Goal: Task Accomplishment & Management: Manage account settings

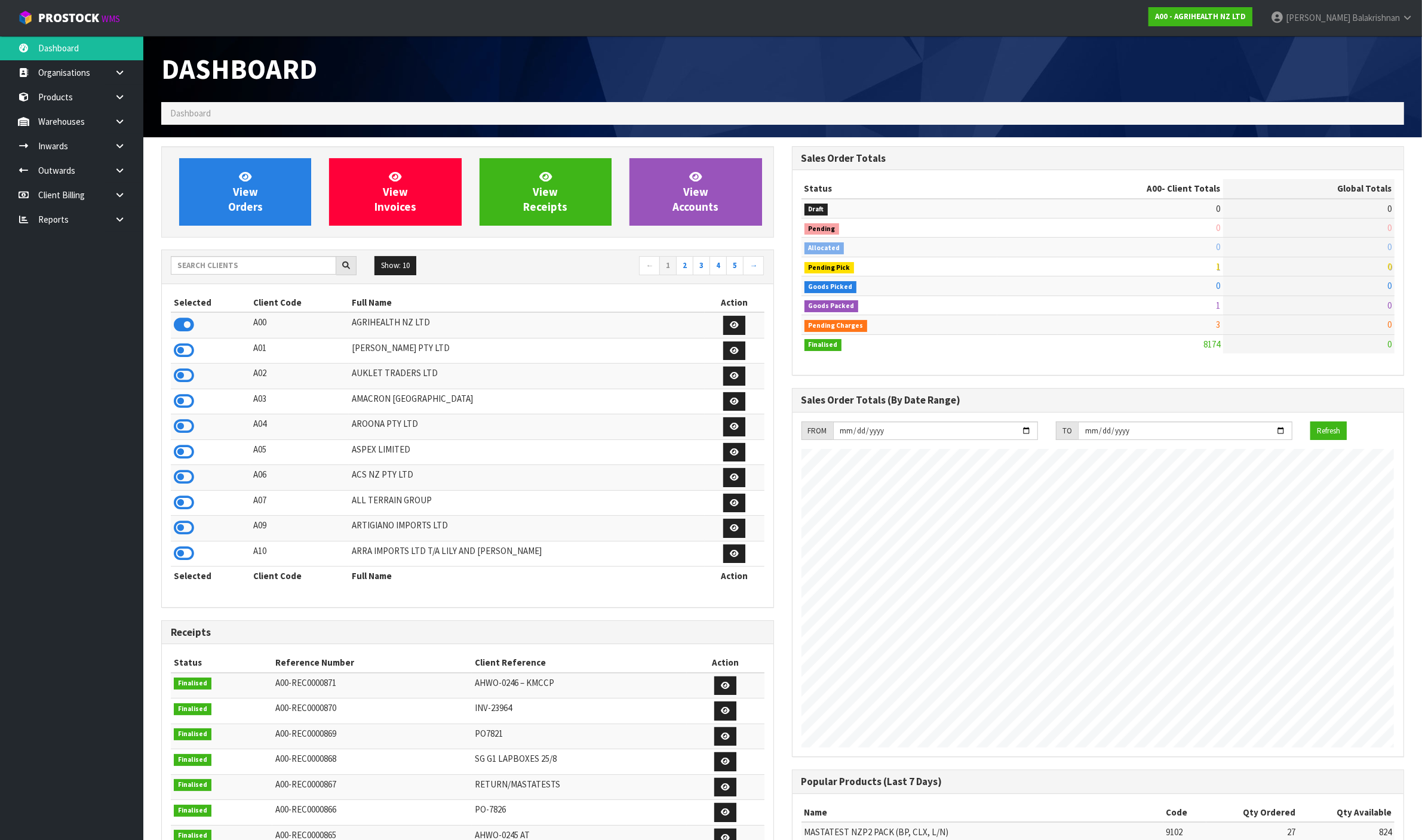
scroll to position [908, 630]
click at [243, 267] on input "text" at bounding box center [253, 265] width 166 height 18
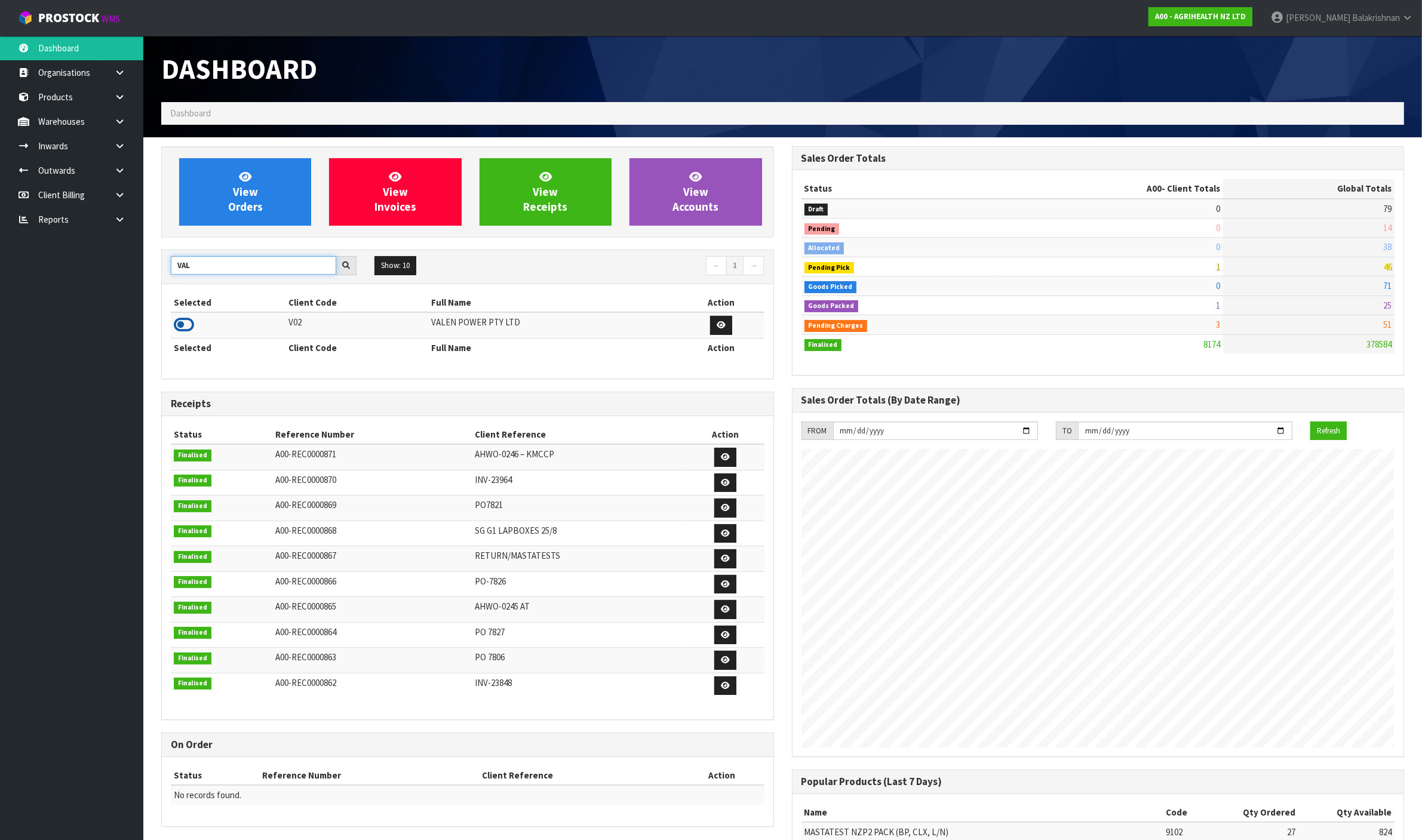
type input "VAL"
click at [185, 328] on icon at bounding box center [184, 325] width 20 height 18
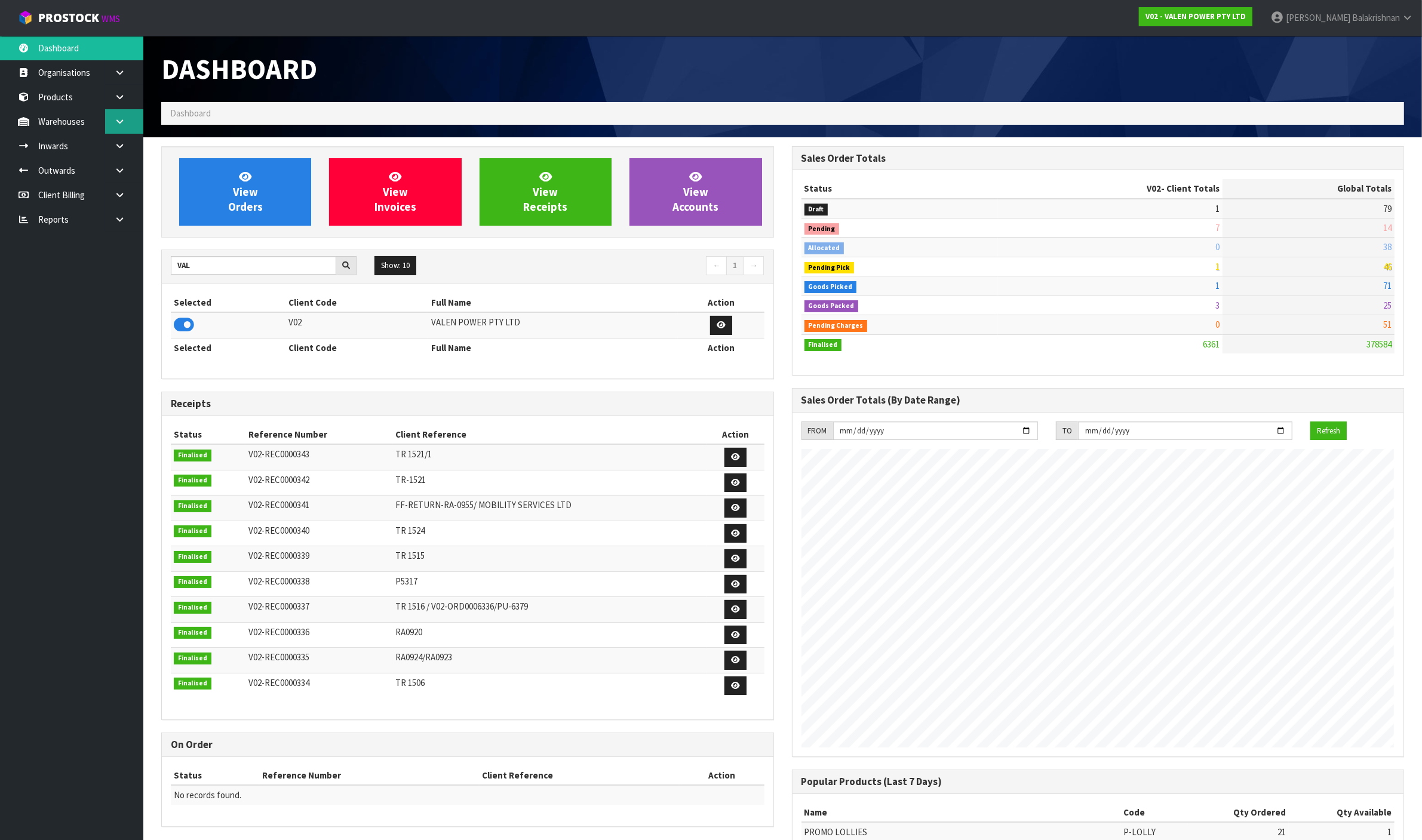
click at [126, 117] on link at bounding box center [124, 121] width 38 height 25
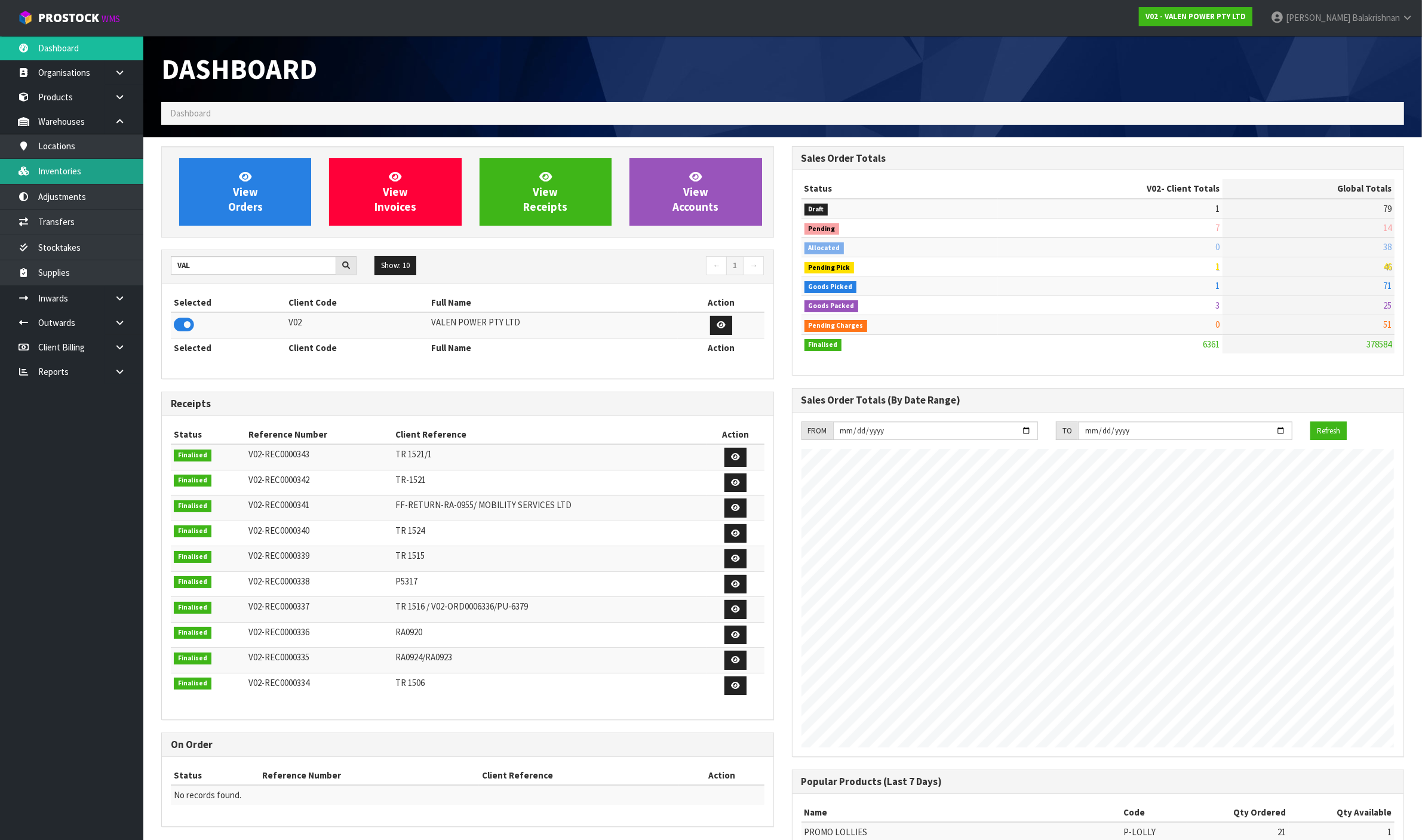
click at [97, 163] on link "Inventories" at bounding box center [72, 171] width 143 height 25
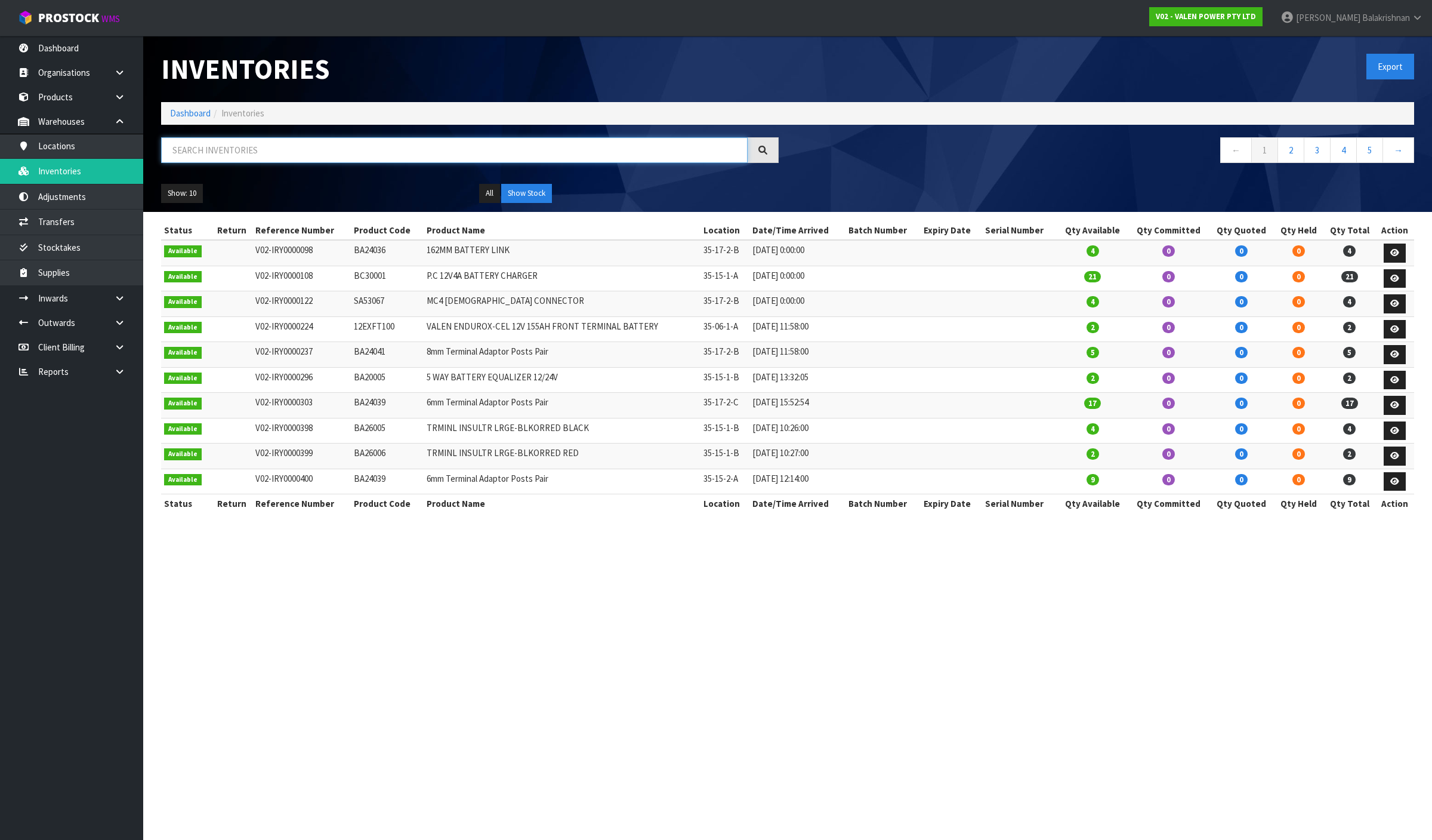
click at [258, 145] on input "text" at bounding box center [454, 150] width 586 height 25
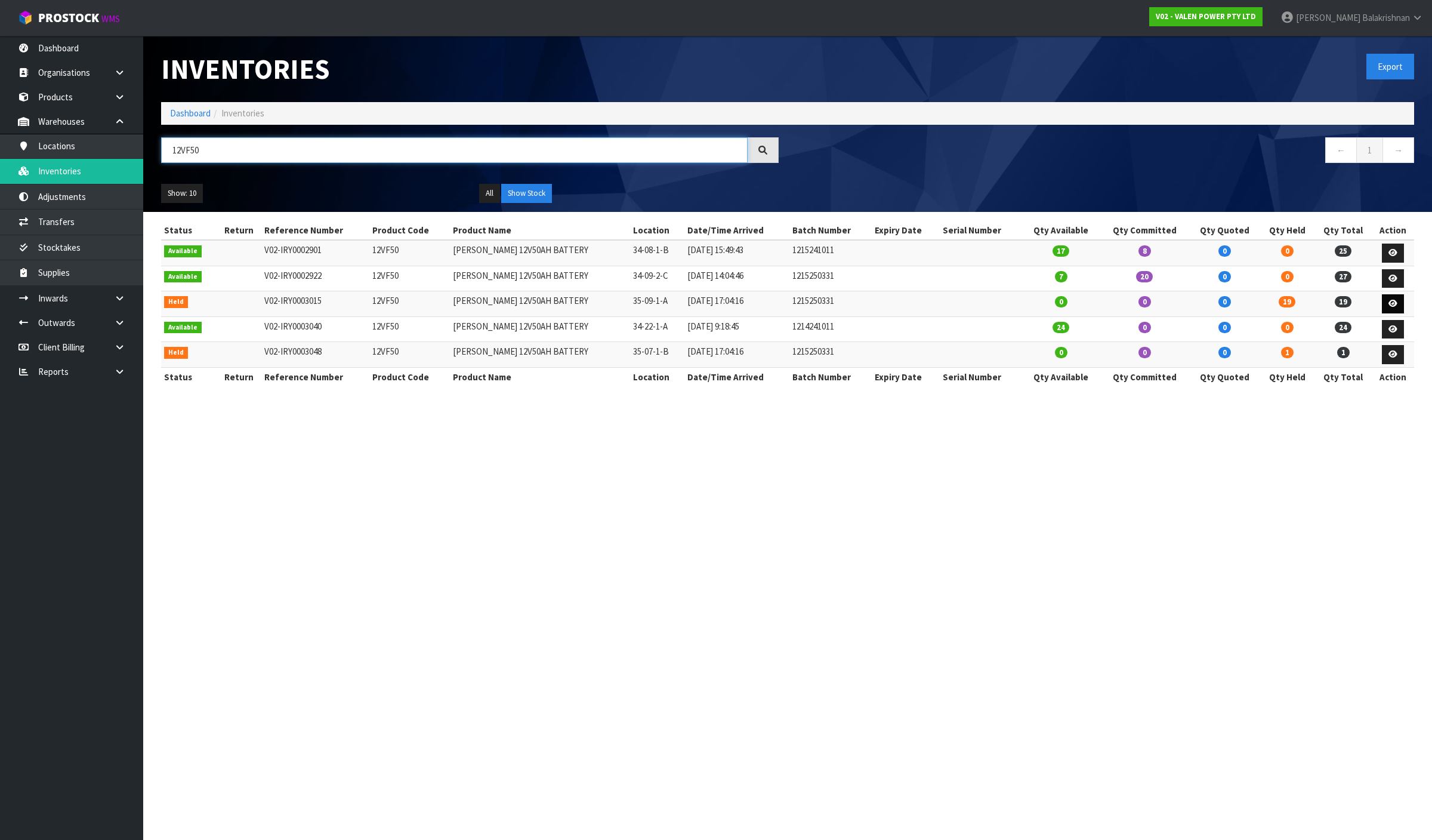
type input "12VF50"
click at [1389, 302] on icon at bounding box center [1393, 304] width 9 height 8
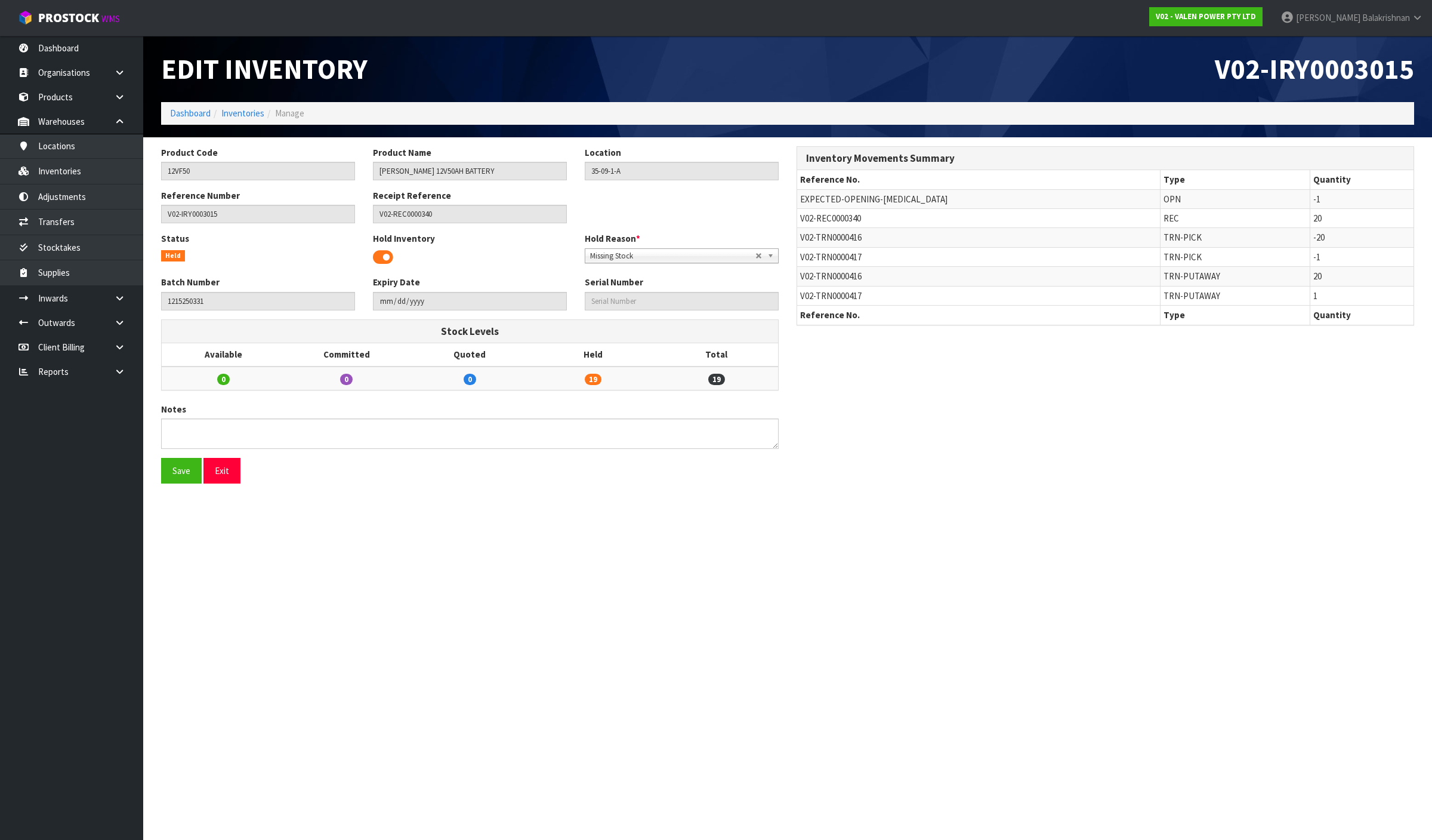
click at [388, 260] on span at bounding box center [383, 257] width 20 height 18
click at [189, 465] on button "Save" at bounding box center [181, 470] width 41 height 25
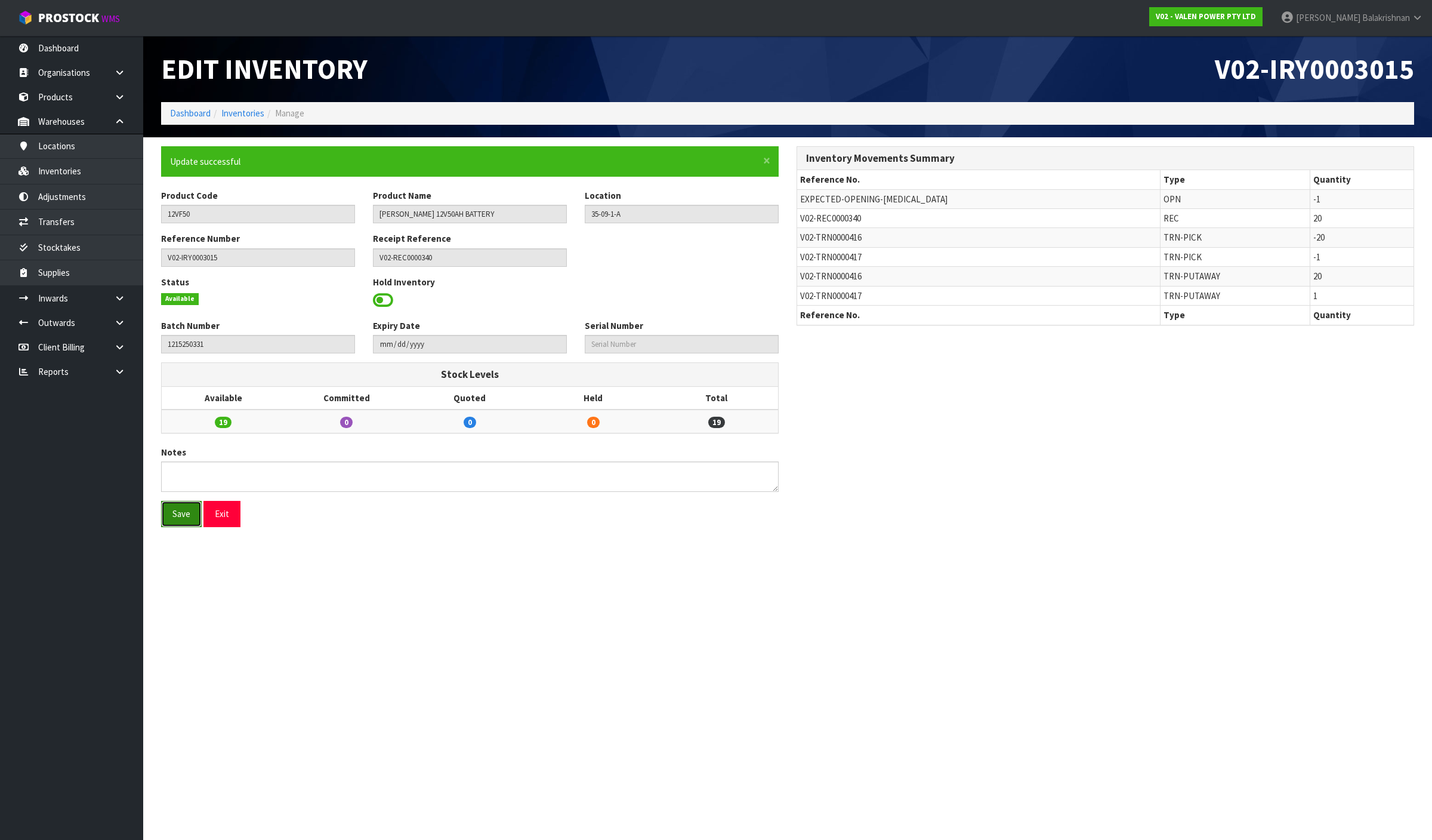
click at [177, 508] on button "Save" at bounding box center [181, 514] width 41 height 25
click at [238, 115] on link "Inventories" at bounding box center [243, 113] width 43 height 11
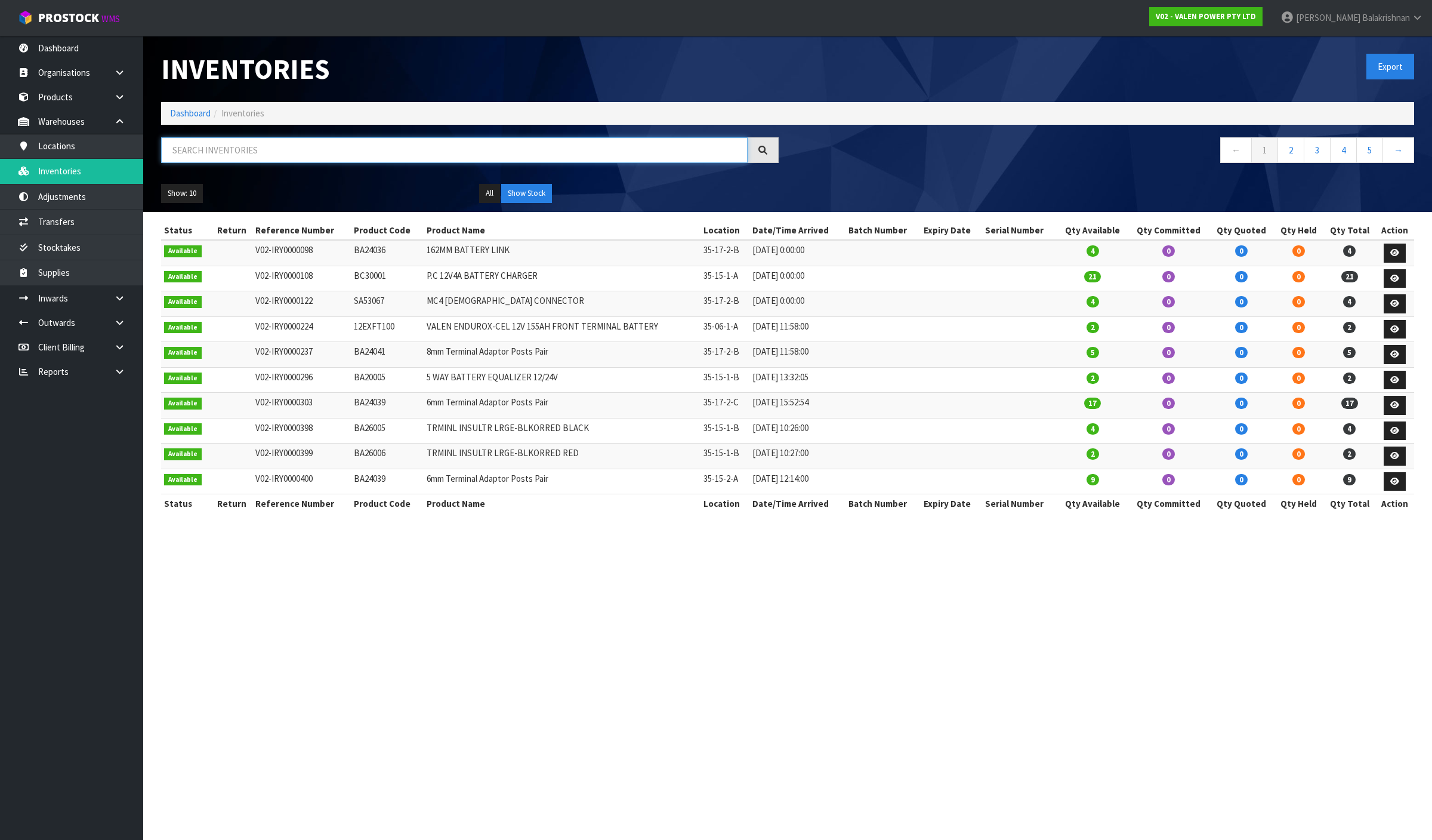
paste input "Raj Inwards team DDI [PHONE_NUMBER] T [PHONE_NUMBER] F +64 9 271 0556 [STREET_A…"
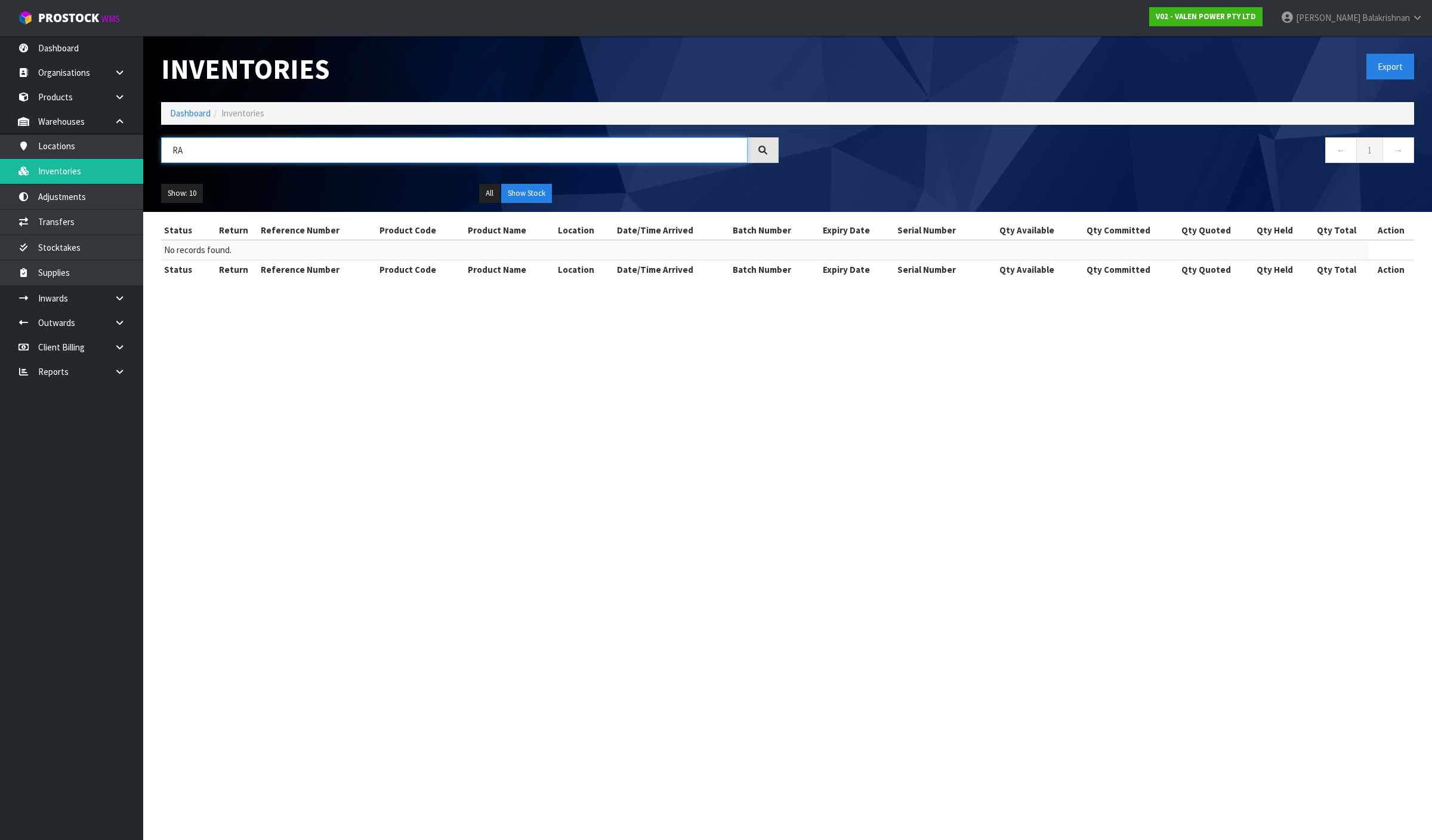
type input "R"
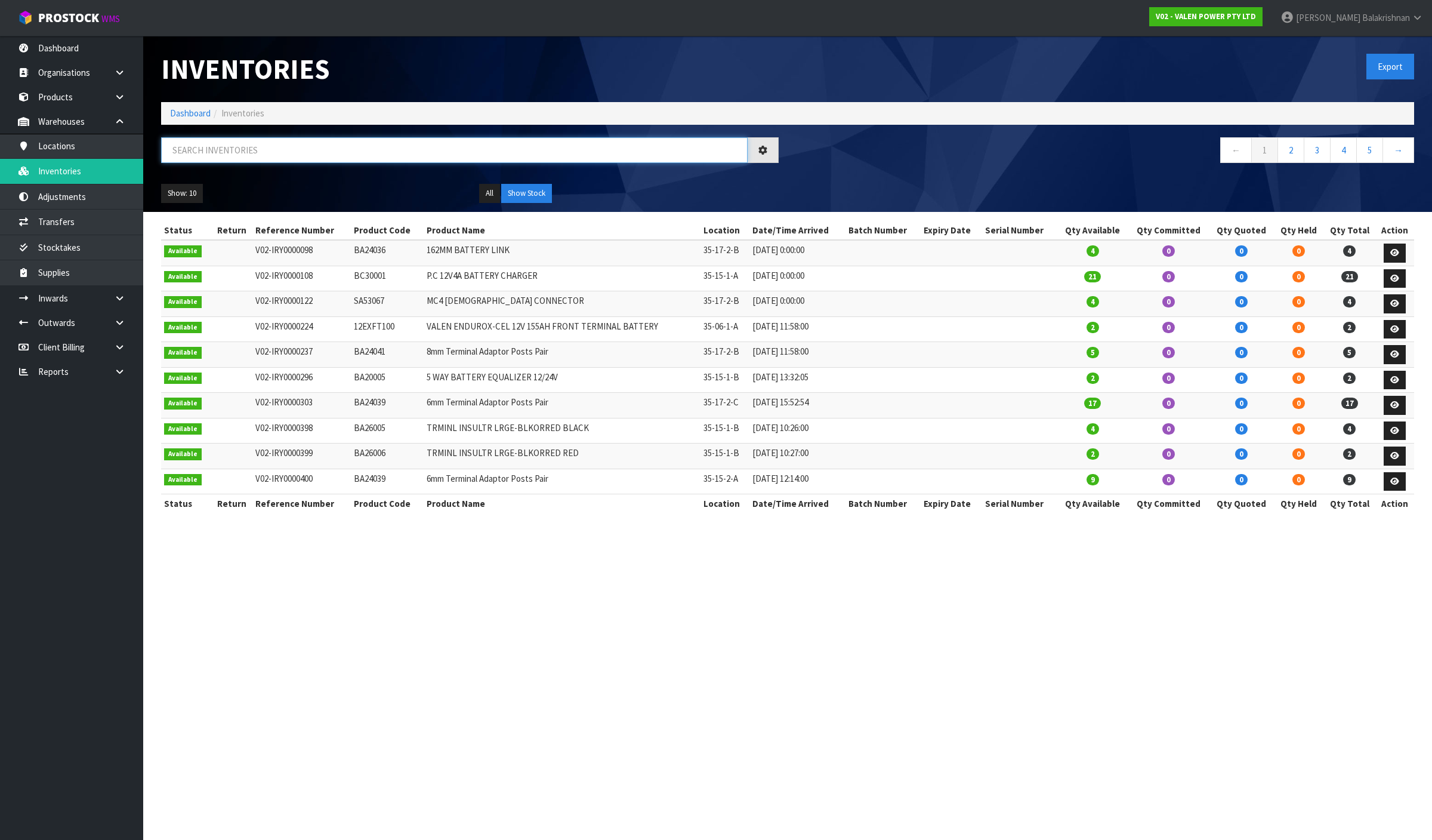
click at [276, 148] on input "text" at bounding box center [454, 150] width 586 height 25
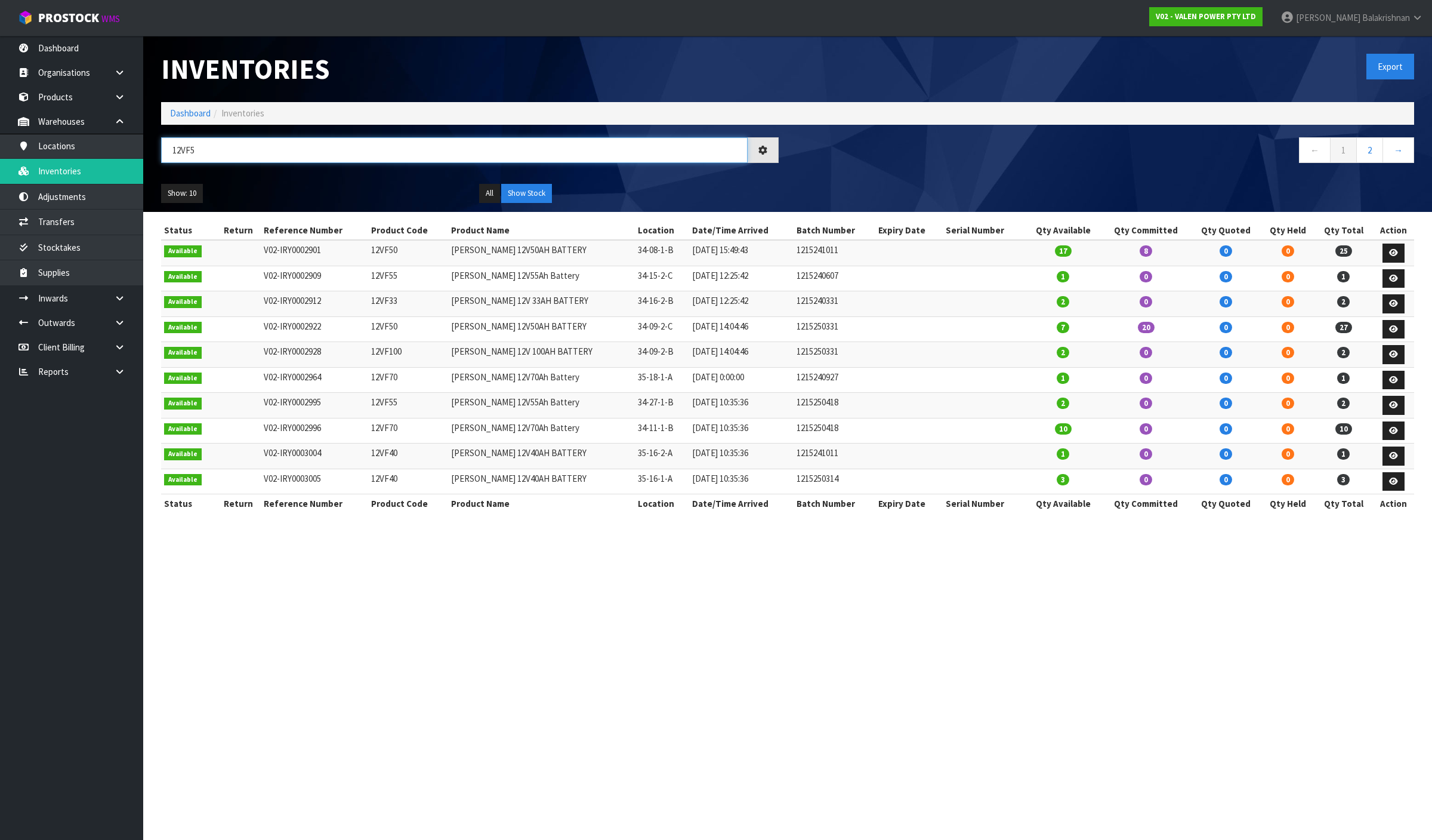
type input "12VF50"
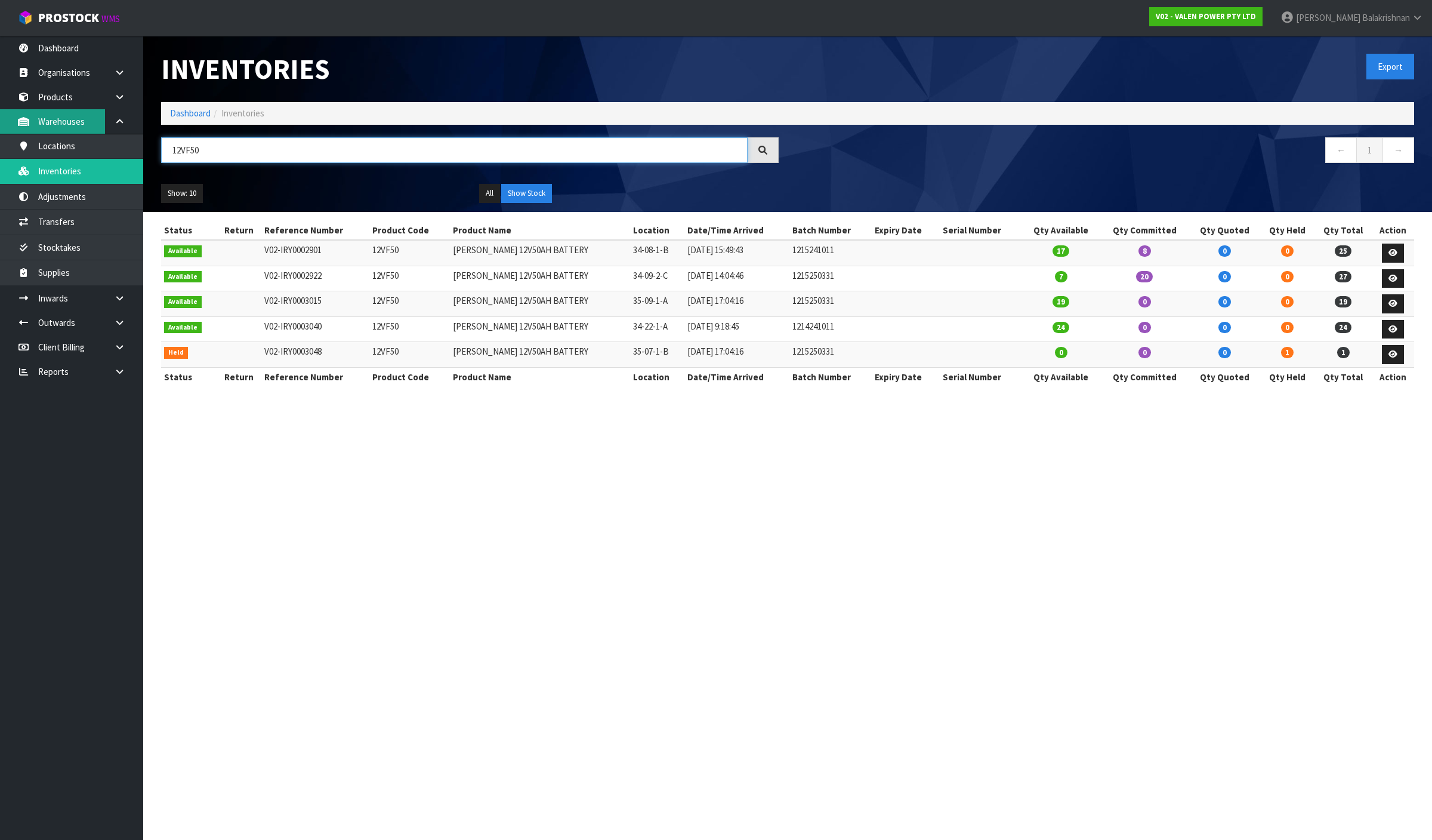
drag, startPoint x: 240, startPoint y: 153, endPoint x: 30, endPoint y: 119, distance: 212.7
click at [34, 119] on body "Toggle navigation ProStock WMS V02 - VALEN POWER PTY LTD [PERSON_NAME] Logout D…" at bounding box center [716, 420] width 1432 height 840
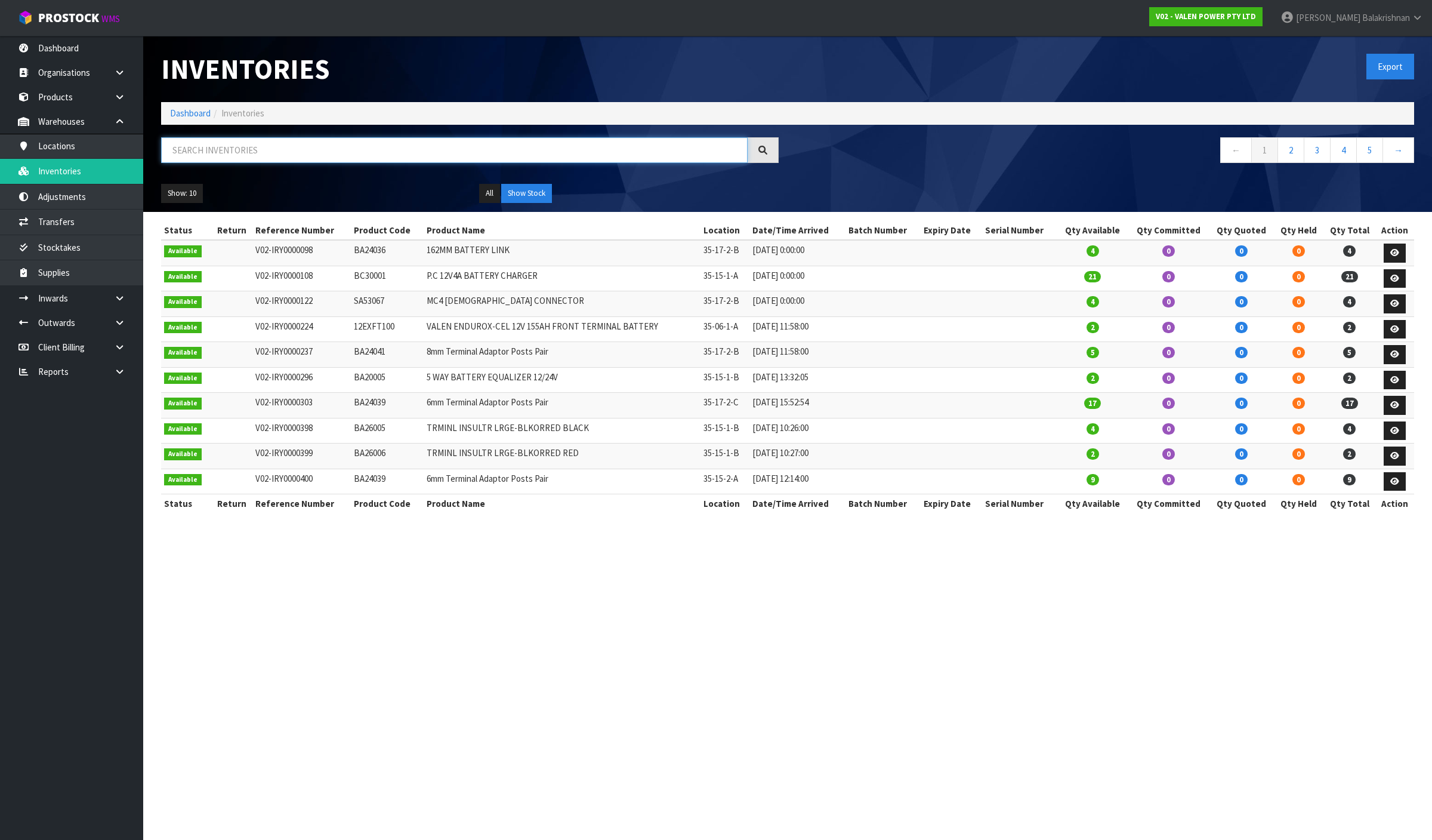
click at [219, 150] on input "text" at bounding box center [454, 150] width 586 height 25
click at [287, 149] on input "text" at bounding box center [454, 150] width 586 height 25
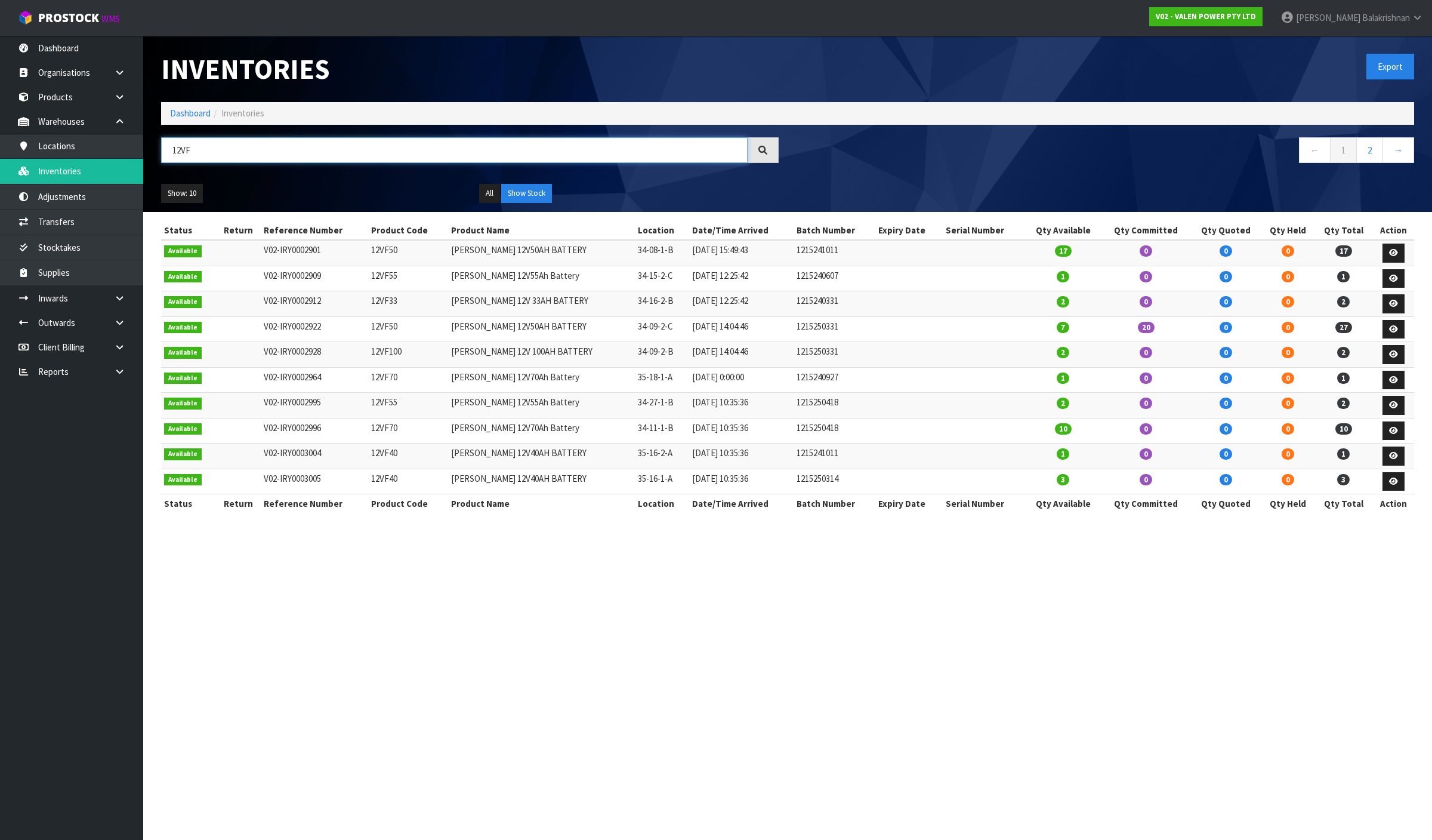
type input "12VF"
click at [385, 252] on td "12VF50" at bounding box center [408, 252] width 79 height 25
copy td "12VF50"
drag, startPoint x: 291, startPoint y: 153, endPoint x: 90, endPoint y: 151, distance: 201.0
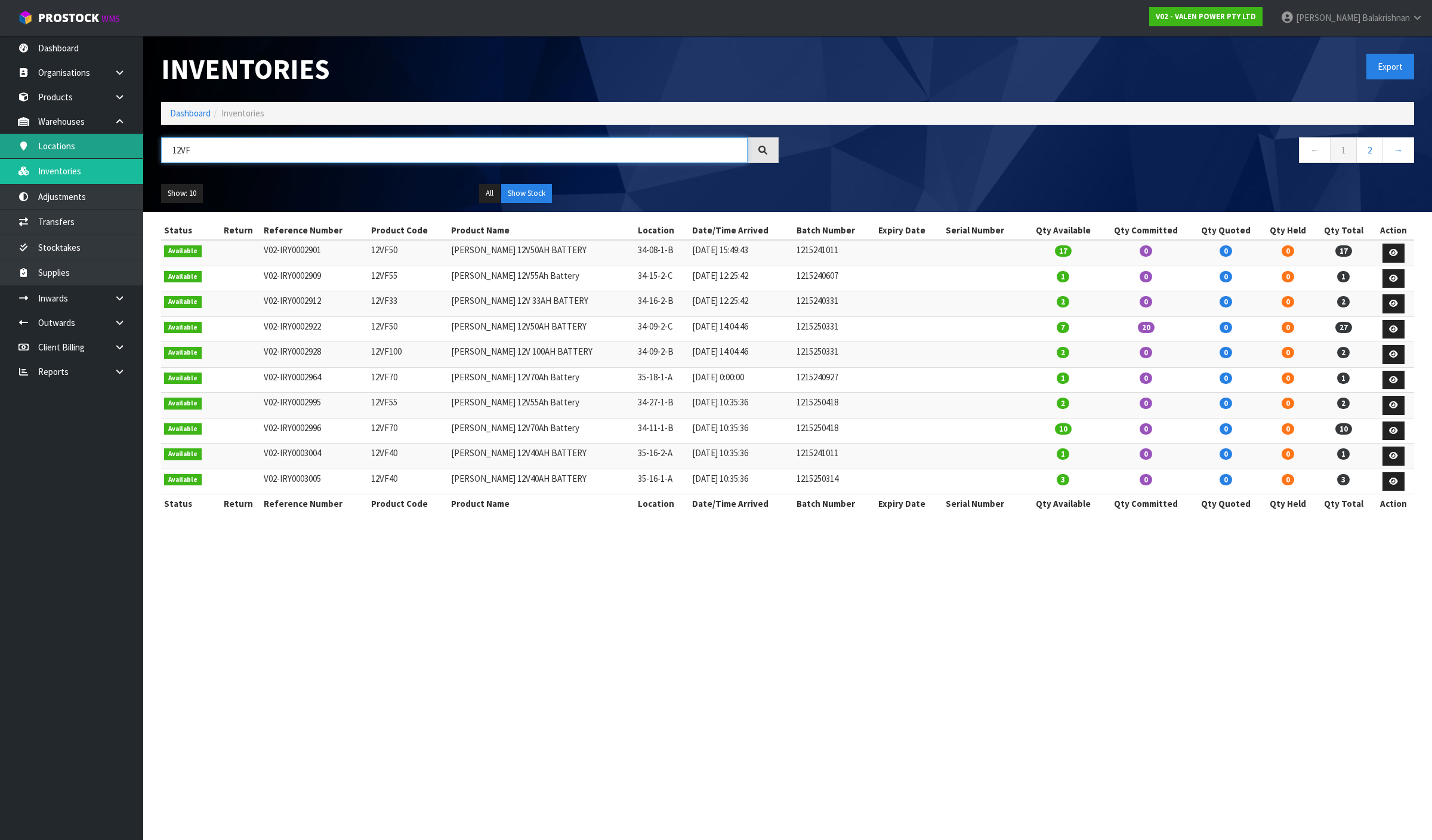
click at [90, 151] on body "Toggle navigation ProStock WMS V02 - VALEN POWER PTY LTD [PERSON_NAME] Logout D…" at bounding box center [716, 420] width 1432 height 840
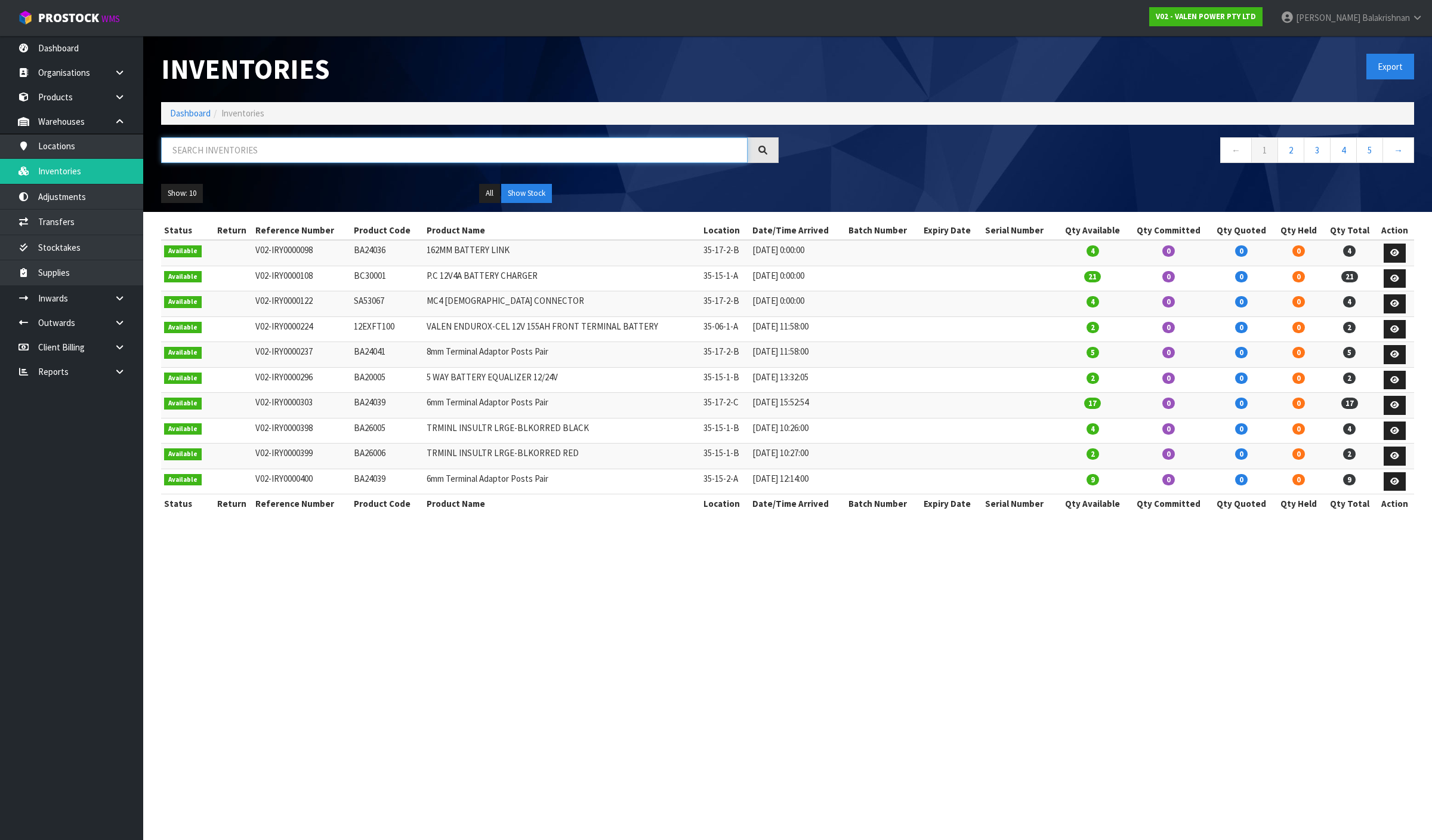
paste input "12VF50"
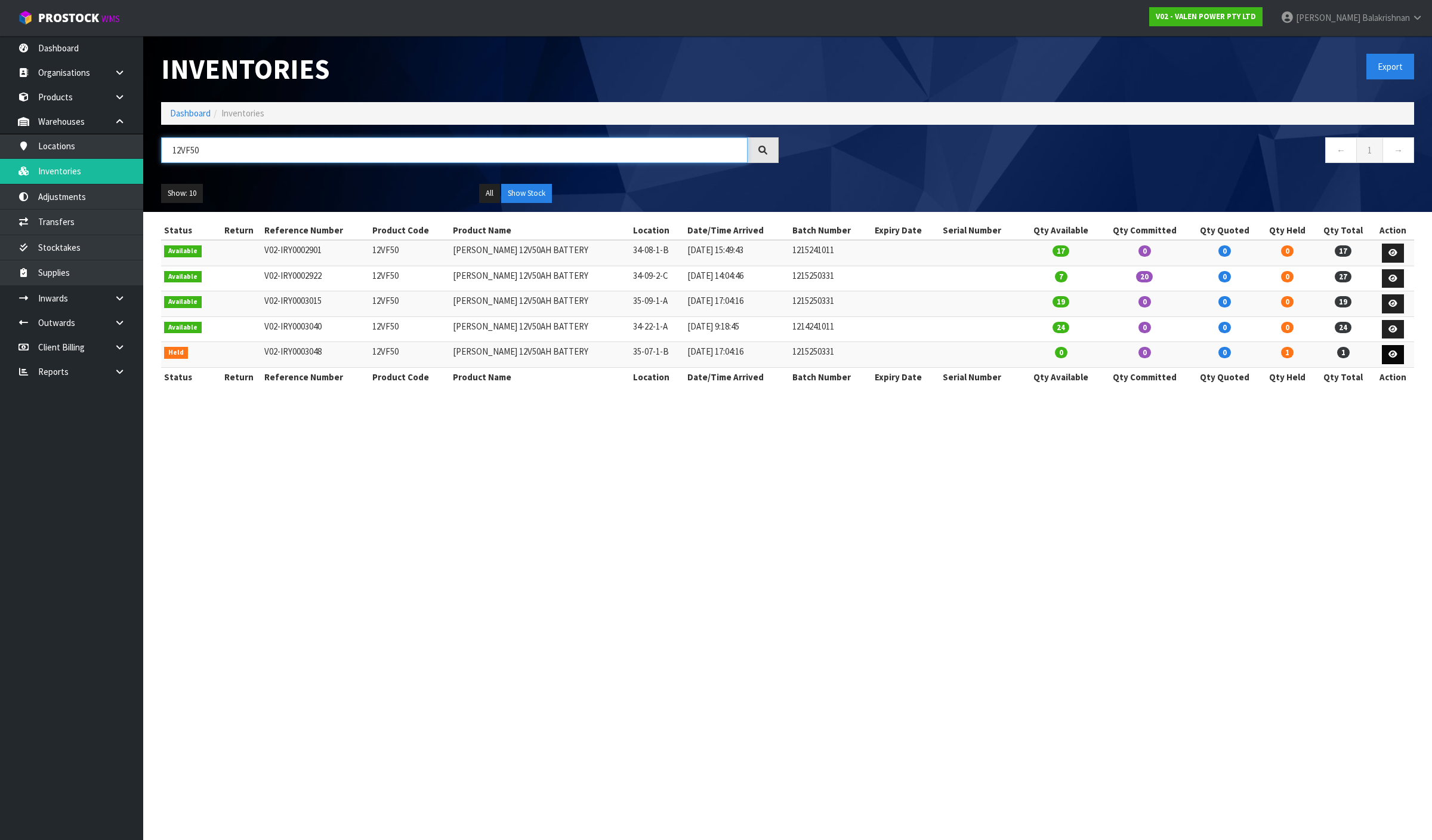
type input "12VF50"
click at [1402, 359] on link at bounding box center [1393, 354] width 22 height 19
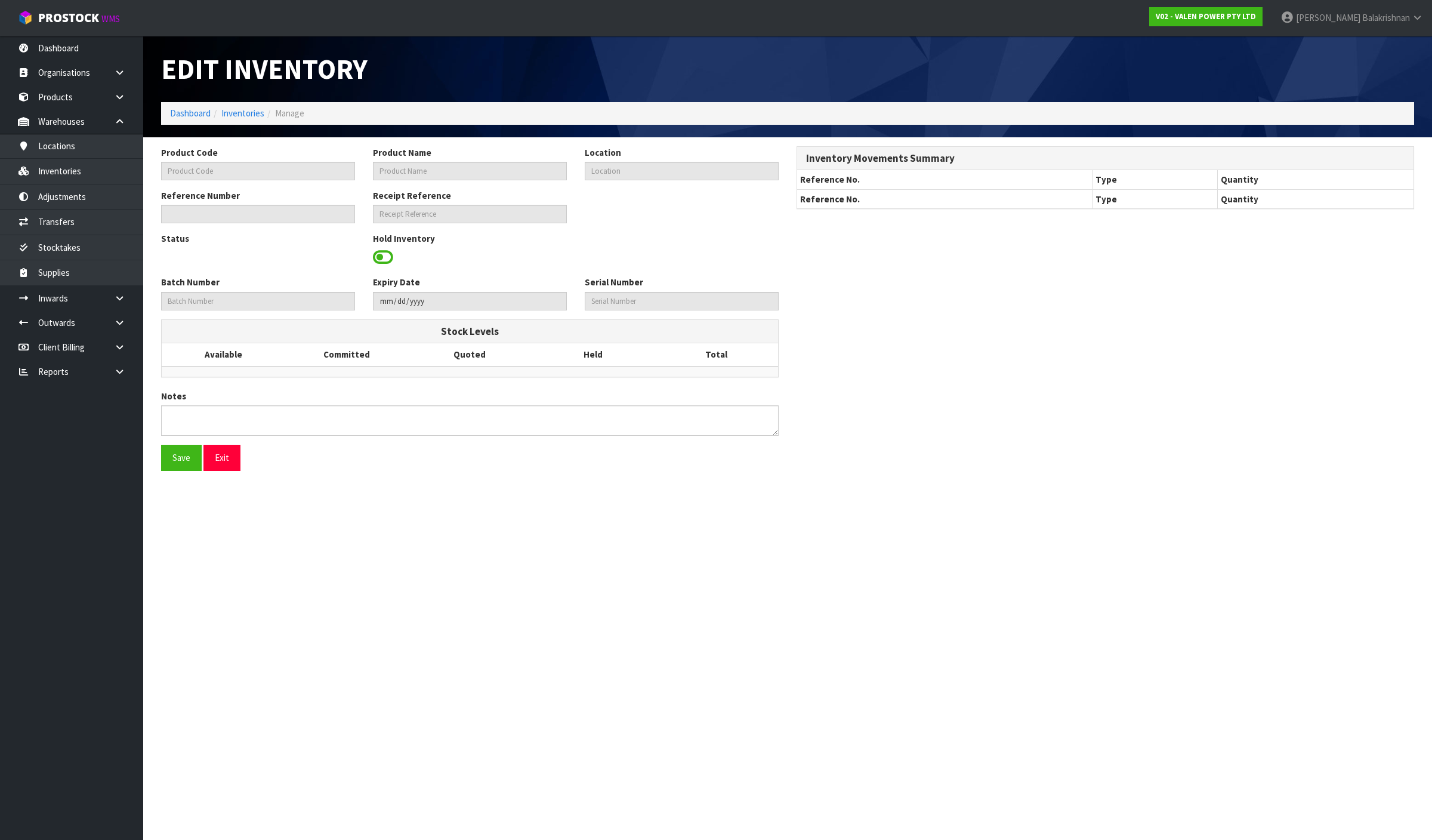
type input "12VF50"
type input "[PERSON_NAME] 12V50AH BATTERY"
type input "35-07-1-B"
type input "V02-IRY0003048"
type input "1215250331"
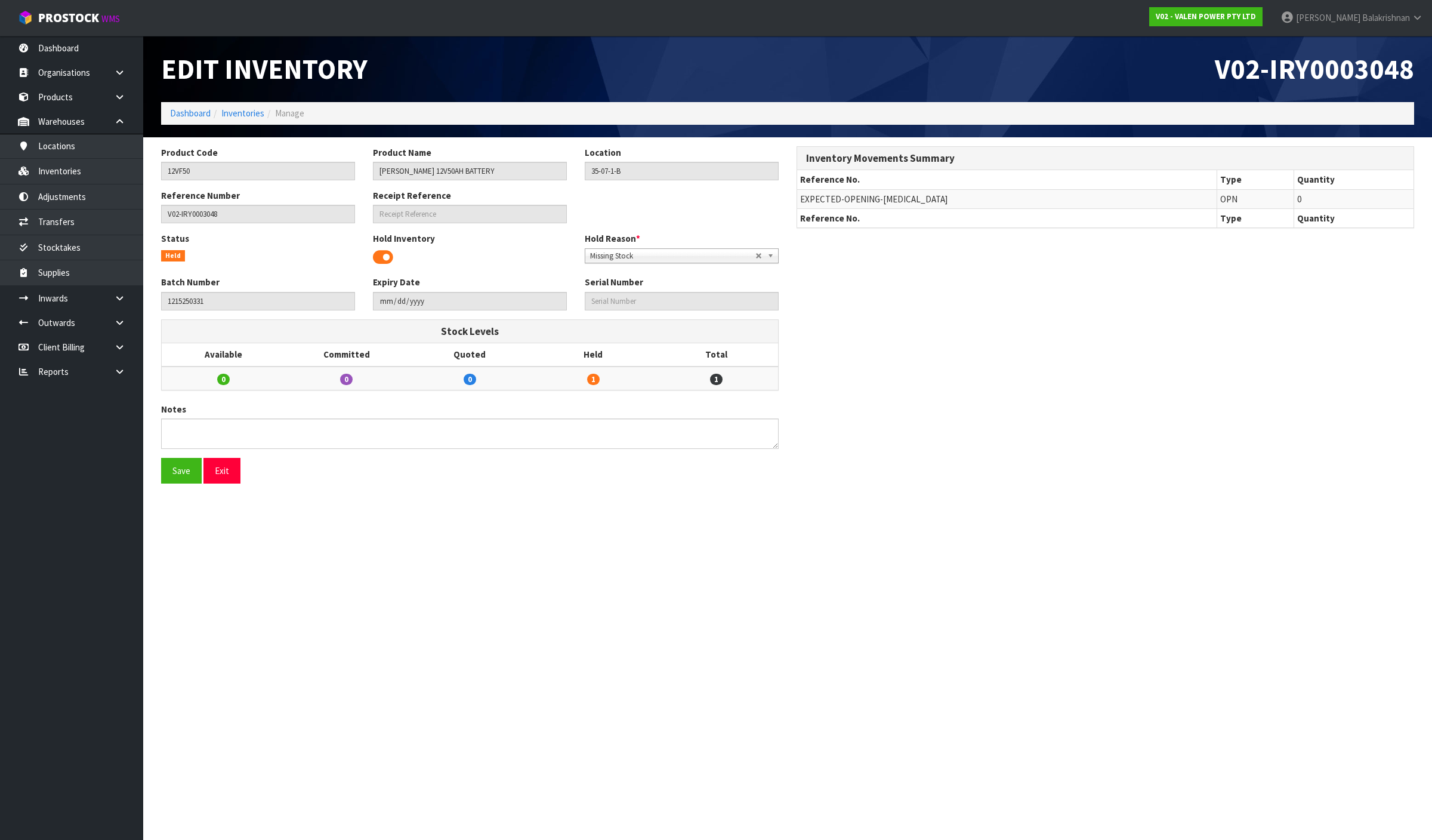
click at [719, 258] on span "Missing Stock" at bounding box center [673, 256] width 165 height 15
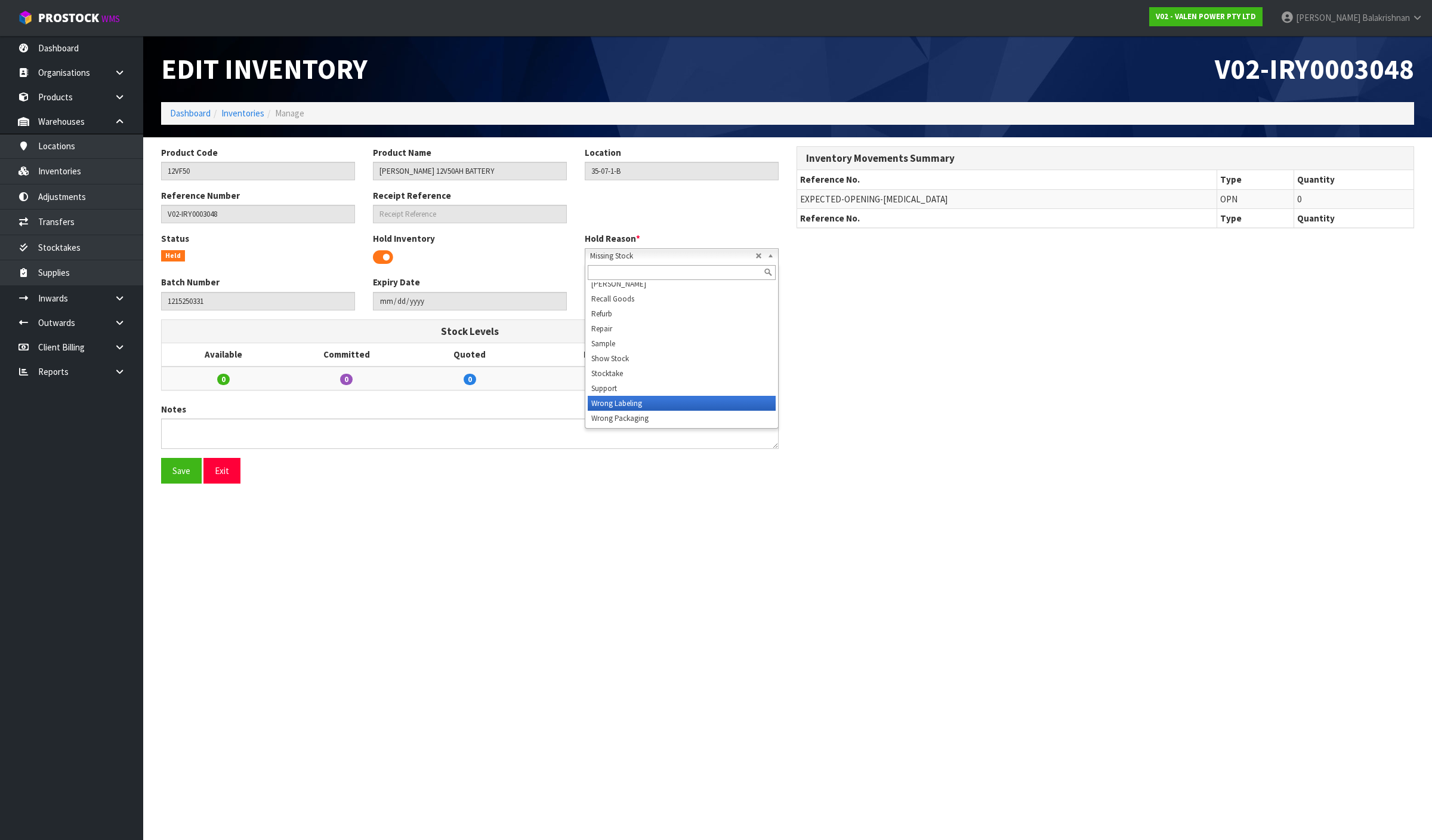
click at [635, 402] on li "Wrong Labeling" at bounding box center [681, 403] width 188 height 15
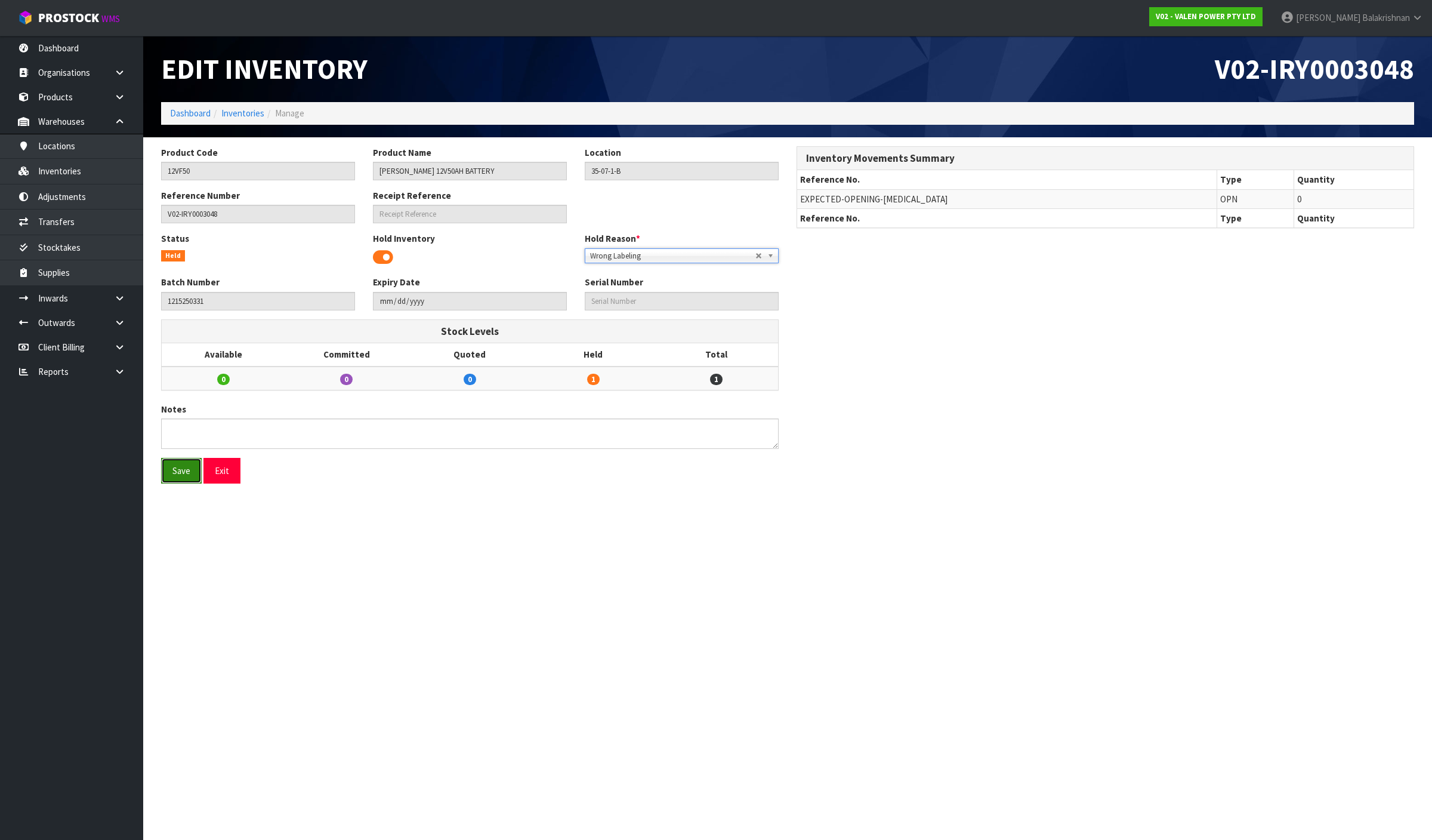
click at [176, 473] on button "Save" at bounding box center [181, 470] width 41 height 25
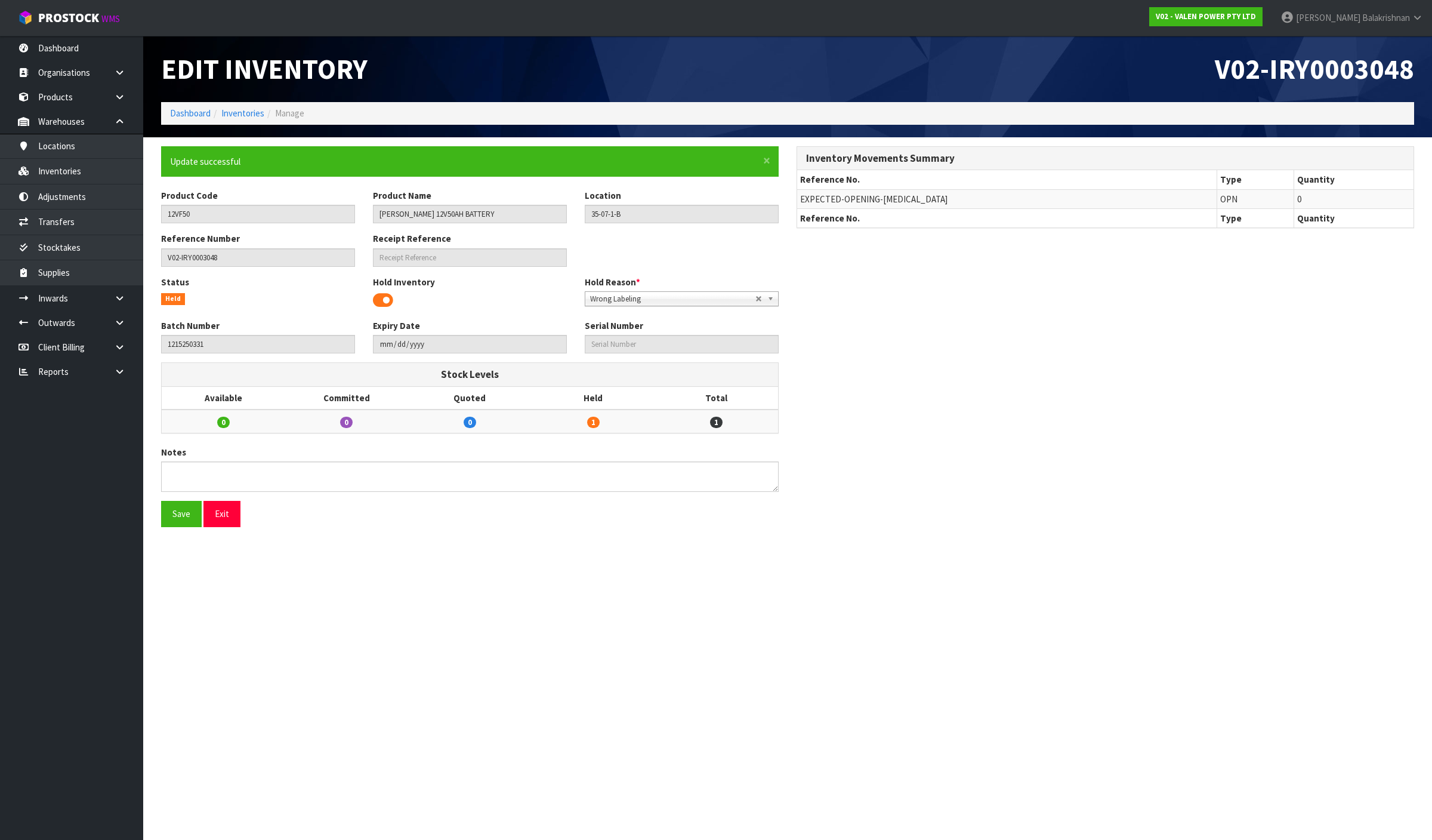
click at [508, 628] on section "Edit Inventory V02-IRY0003048 Dashboard Inventories Manage × Close Update succe…" at bounding box center [716, 420] width 1432 height 840
click at [198, 463] on textarea at bounding box center [470, 477] width 617 height 30
type textarea "B"
type textarea "INCORRECT BATCH"
click at [364, 687] on section "Edit Inventory V02-IRY0003048 Dashboard Inventories Manage × Close Update succe…" at bounding box center [716, 420] width 1432 height 840
